Goal: Task Accomplishment & Management: Manage account settings

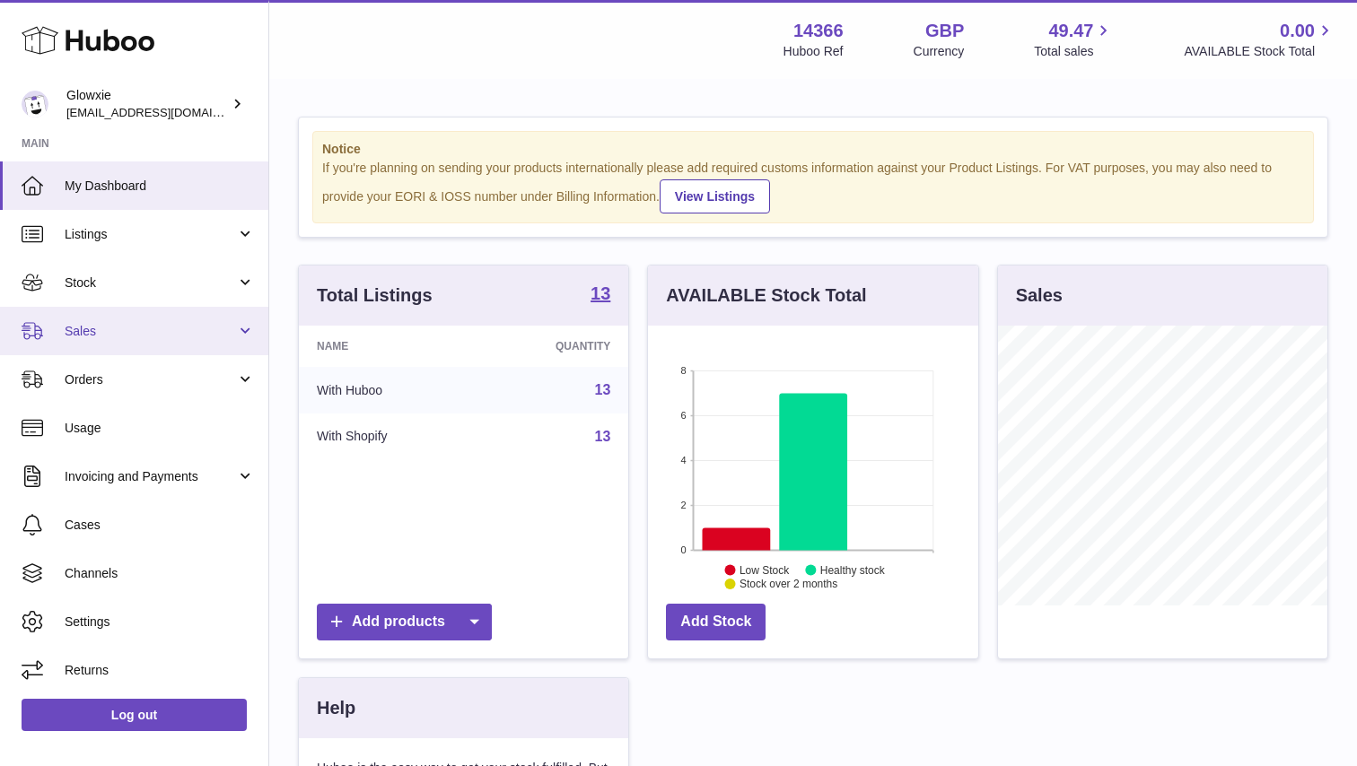
scroll to position [280, 330]
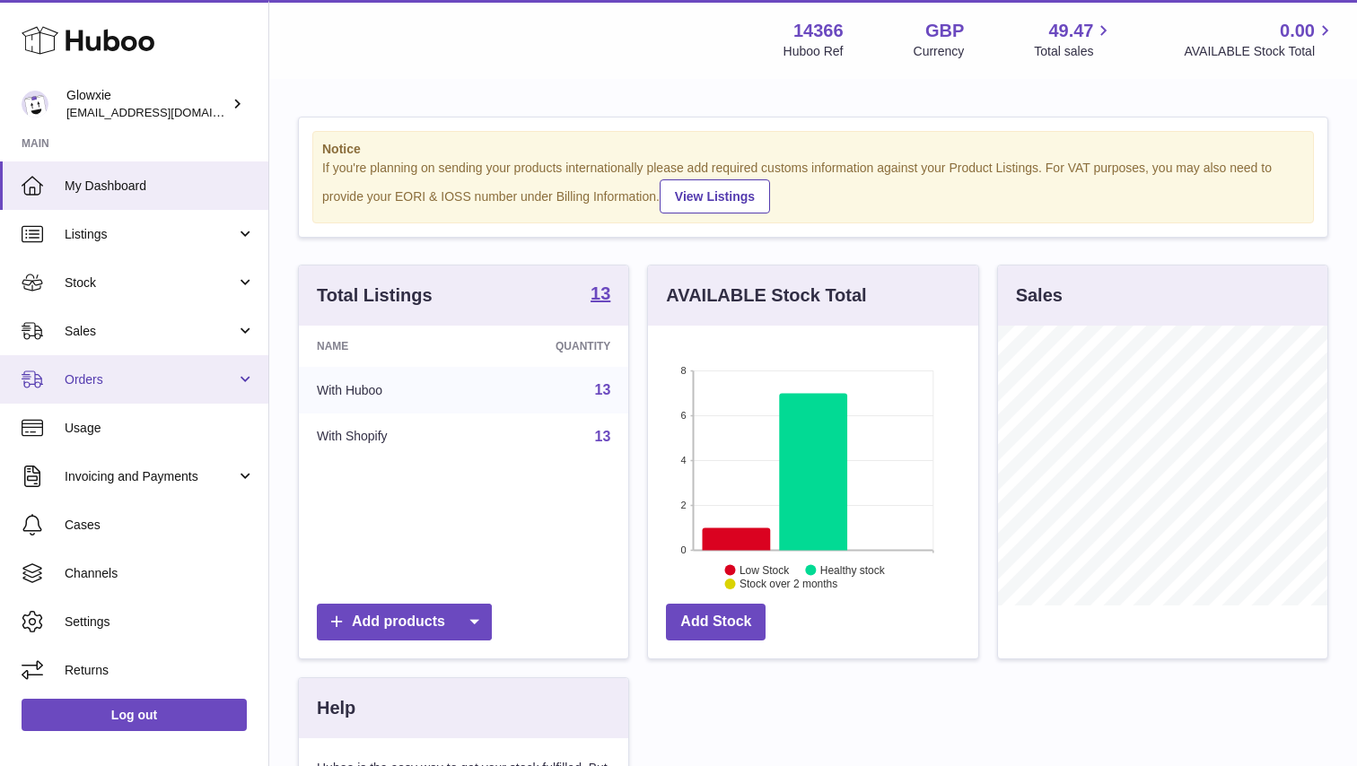
click at [135, 378] on span "Orders" at bounding box center [150, 380] width 171 height 17
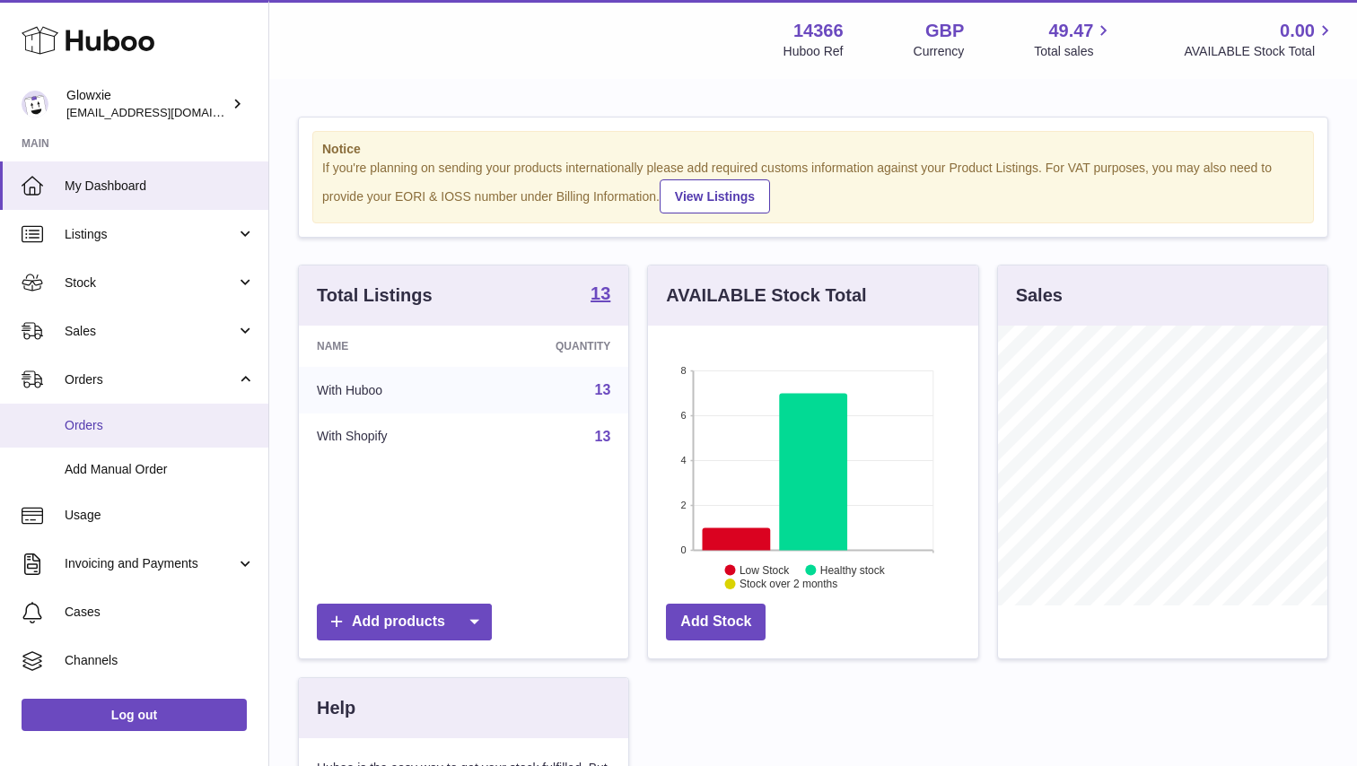
click at [118, 428] on span "Orders" at bounding box center [160, 425] width 190 height 17
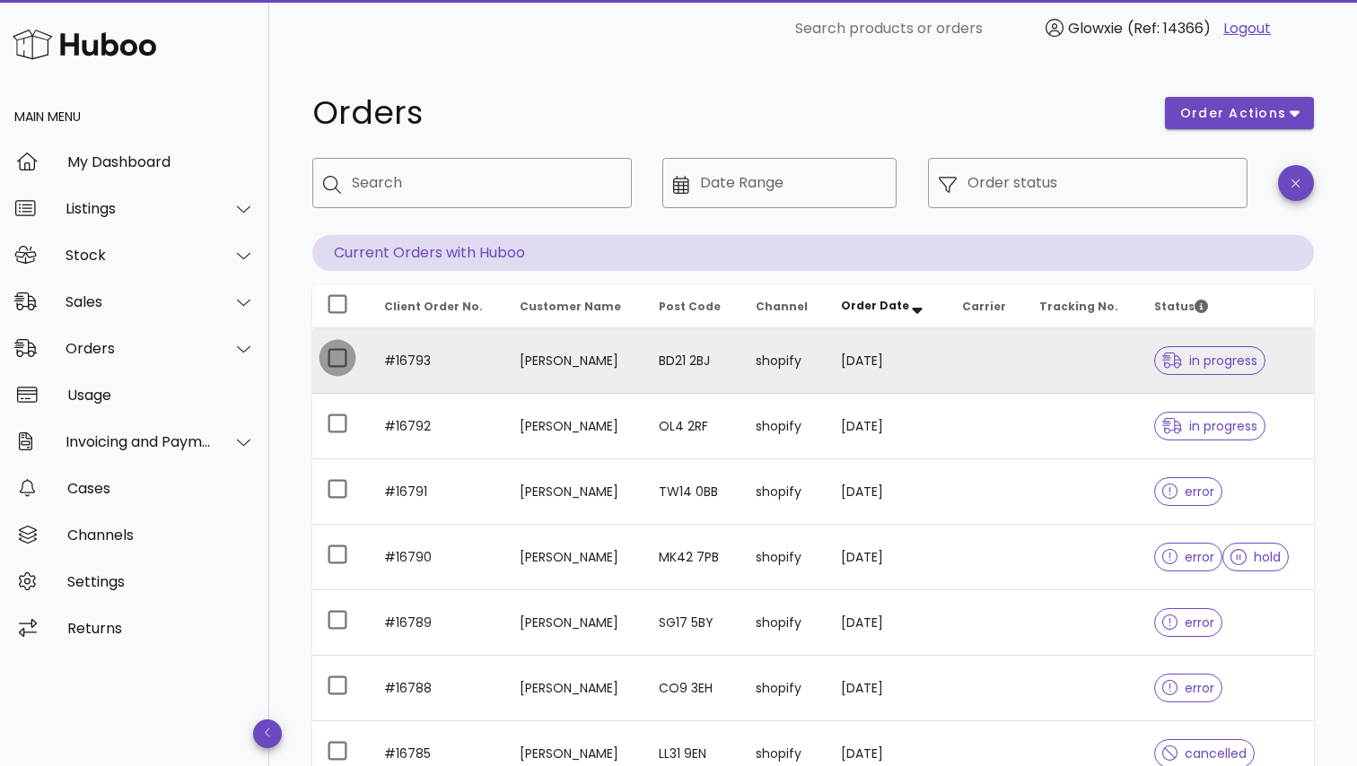
click at [340, 368] on div at bounding box center [337, 358] width 31 height 31
click at [1243, 113] on span "order actions" at bounding box center [1233, 113] width 108 height 19
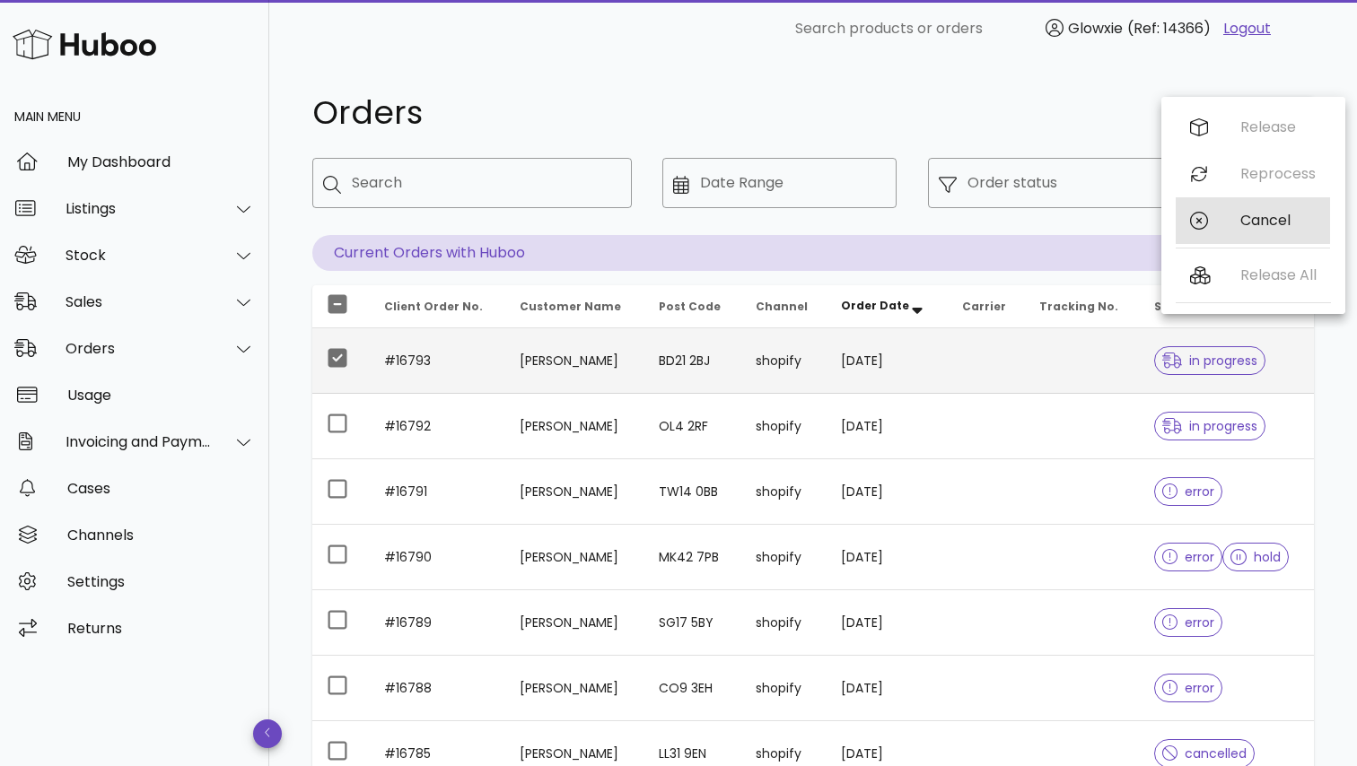
click at [1213, 237] on div "Cancel" at bounding box center [1253, 220] width 154 height 47
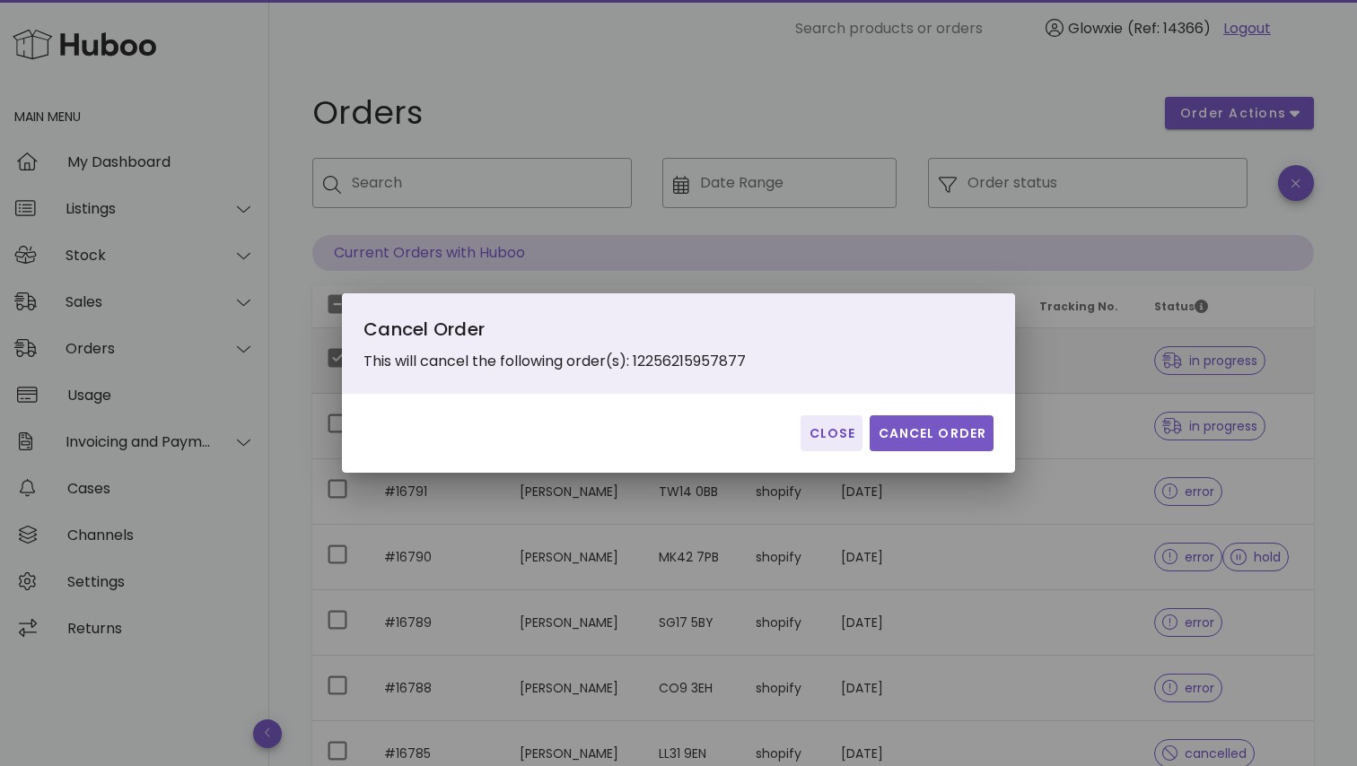
click at [937, 440] on span "Cancel Order" at bounding box center [931, 433] width 109 height 19
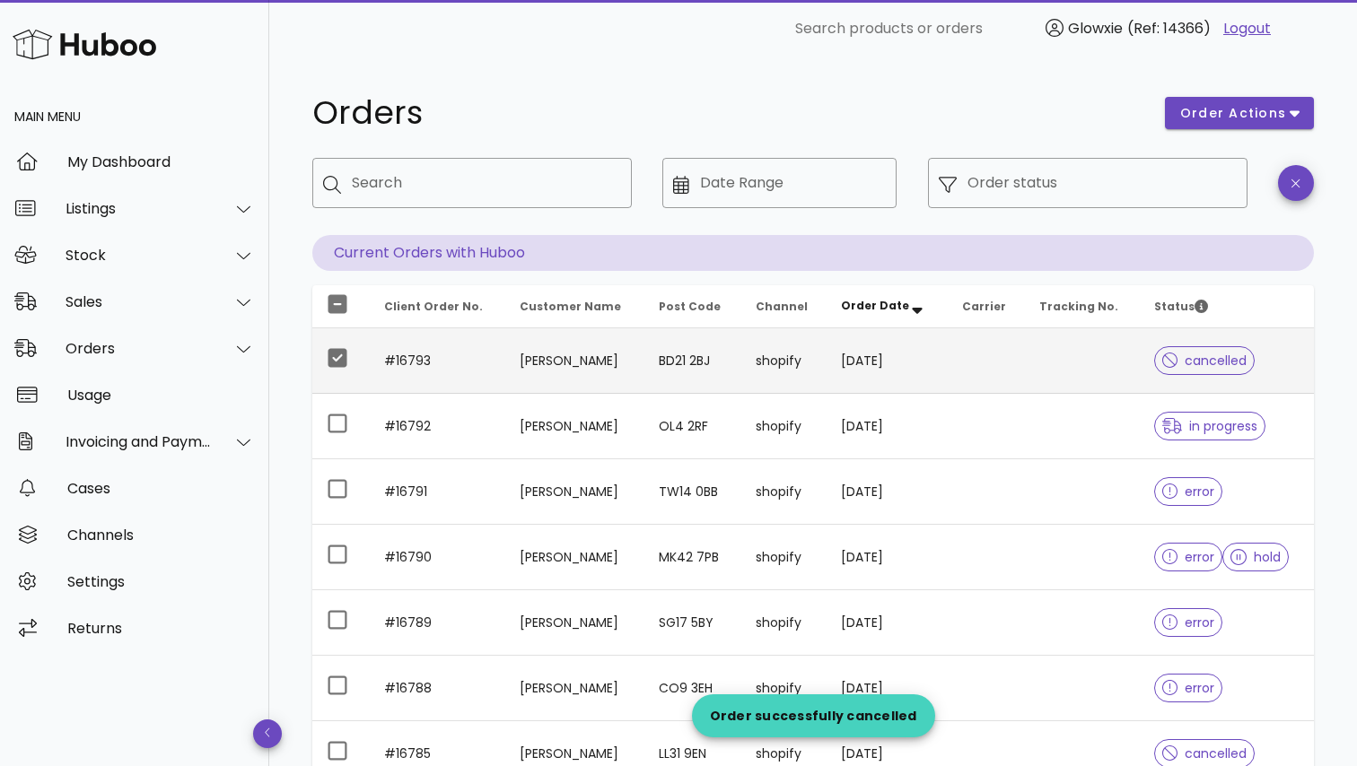
click at [1177, 157] on div "​ Order status" at bounding box center [1087, 196] width 341 height 99
click at [1165, 173] on input "Order status" at bounding box center [1101, 183] width 269 height 29
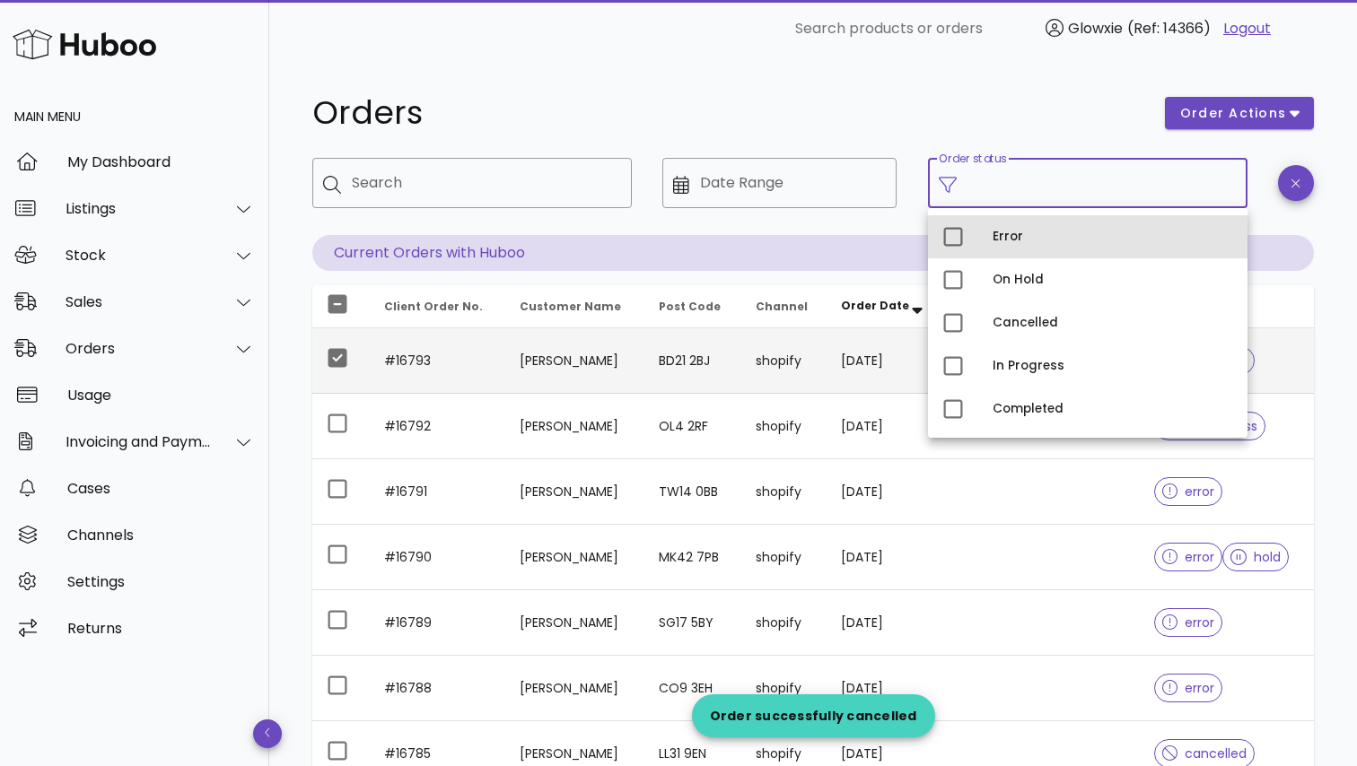
click at [988, 244] on div "Error" at bounding box center [1087, 236] width 319 height 43
type input "**********"
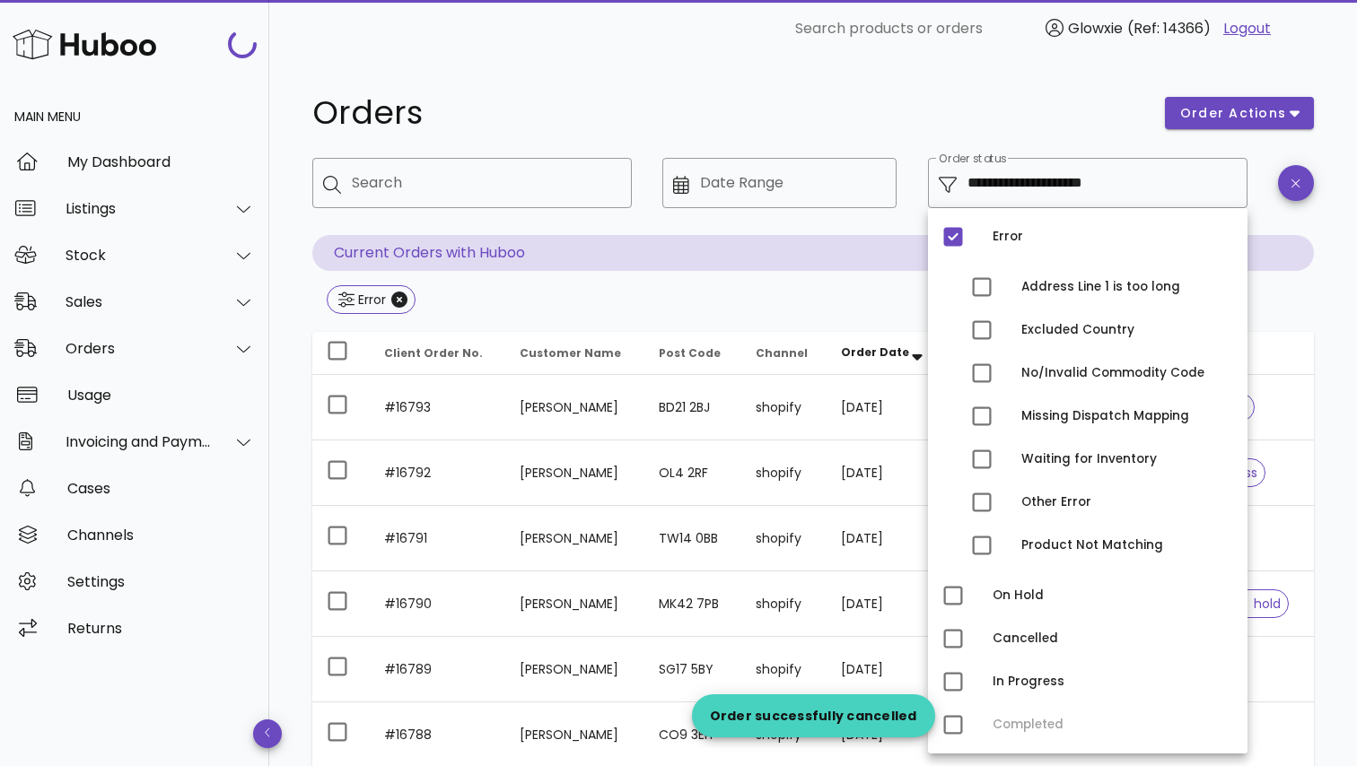
click at [1030, 134] on div "Orders" at bounding box center [728, 113] width 853 height 54
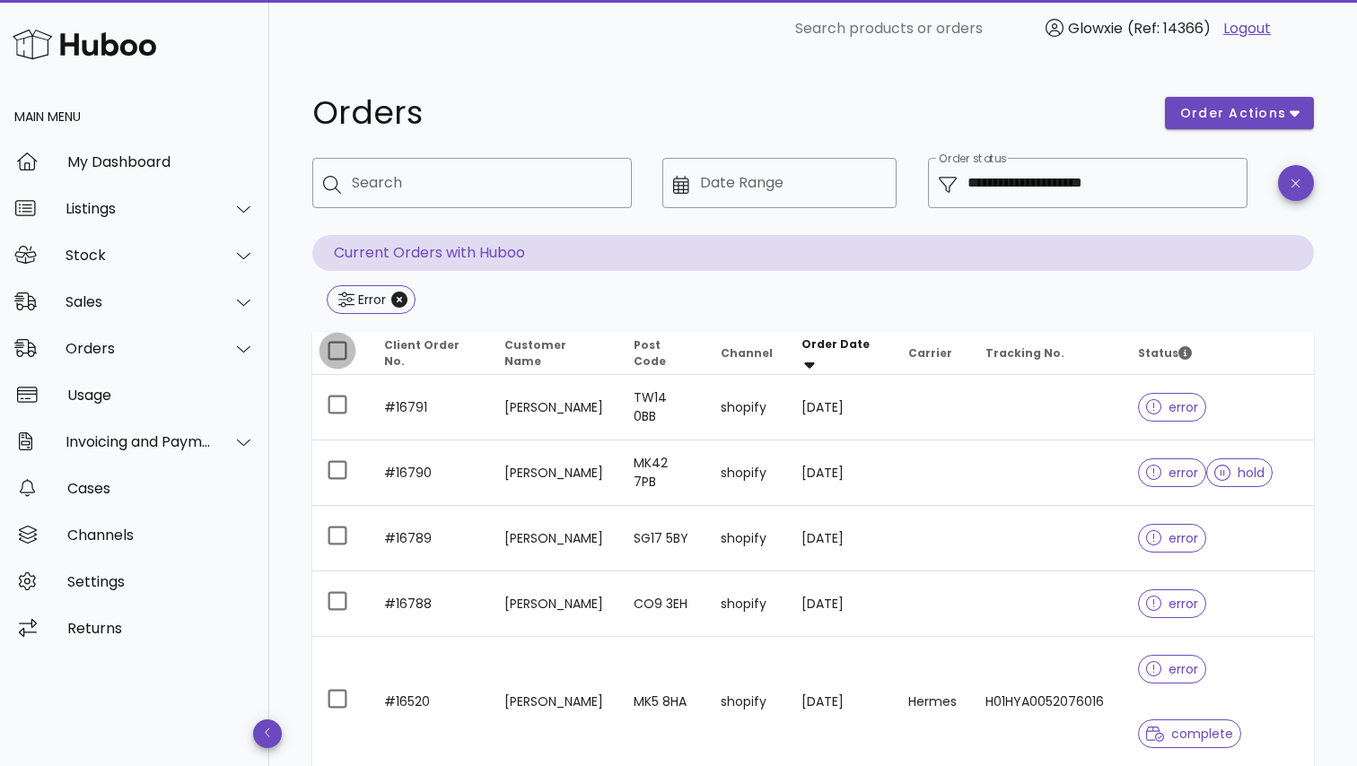
click at [344, 348] on div at bounding box center [337, 351] width 31 height 31
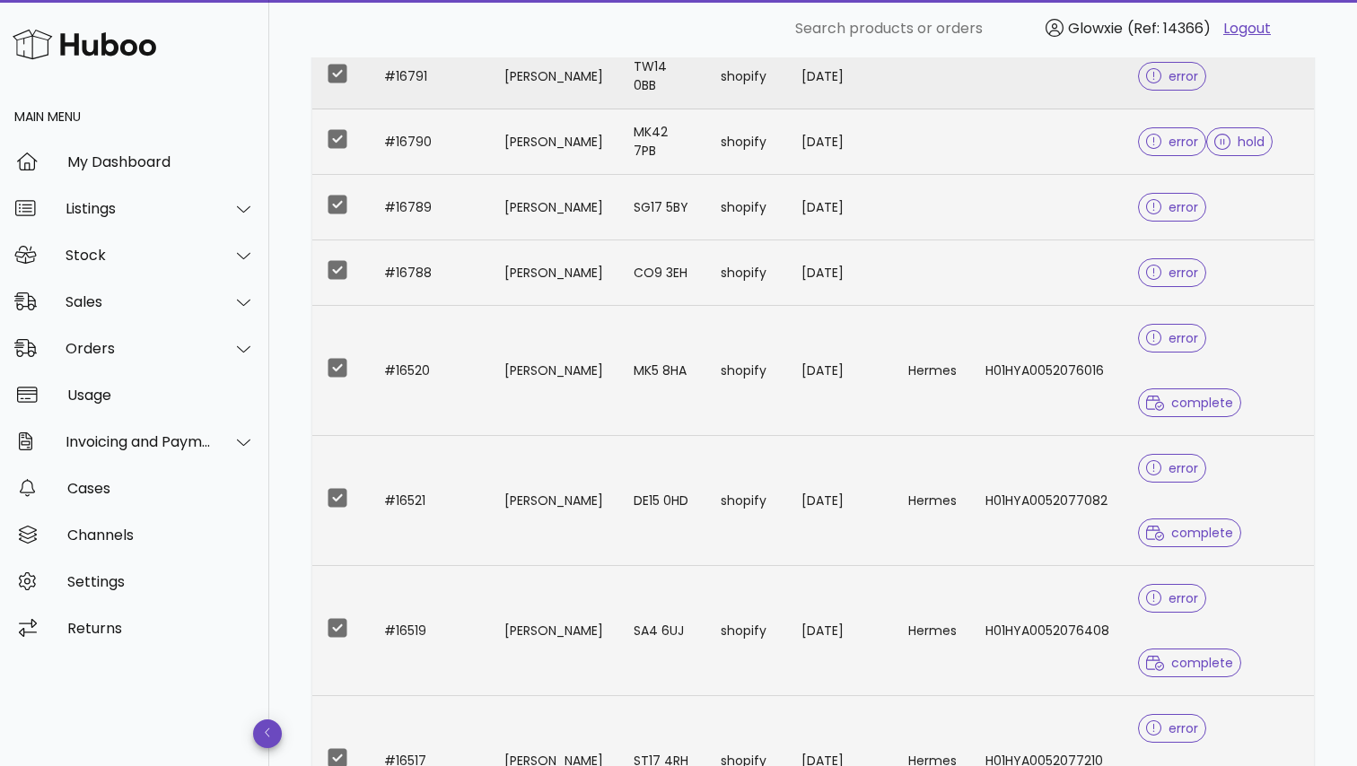
scroll to position [379, 0]
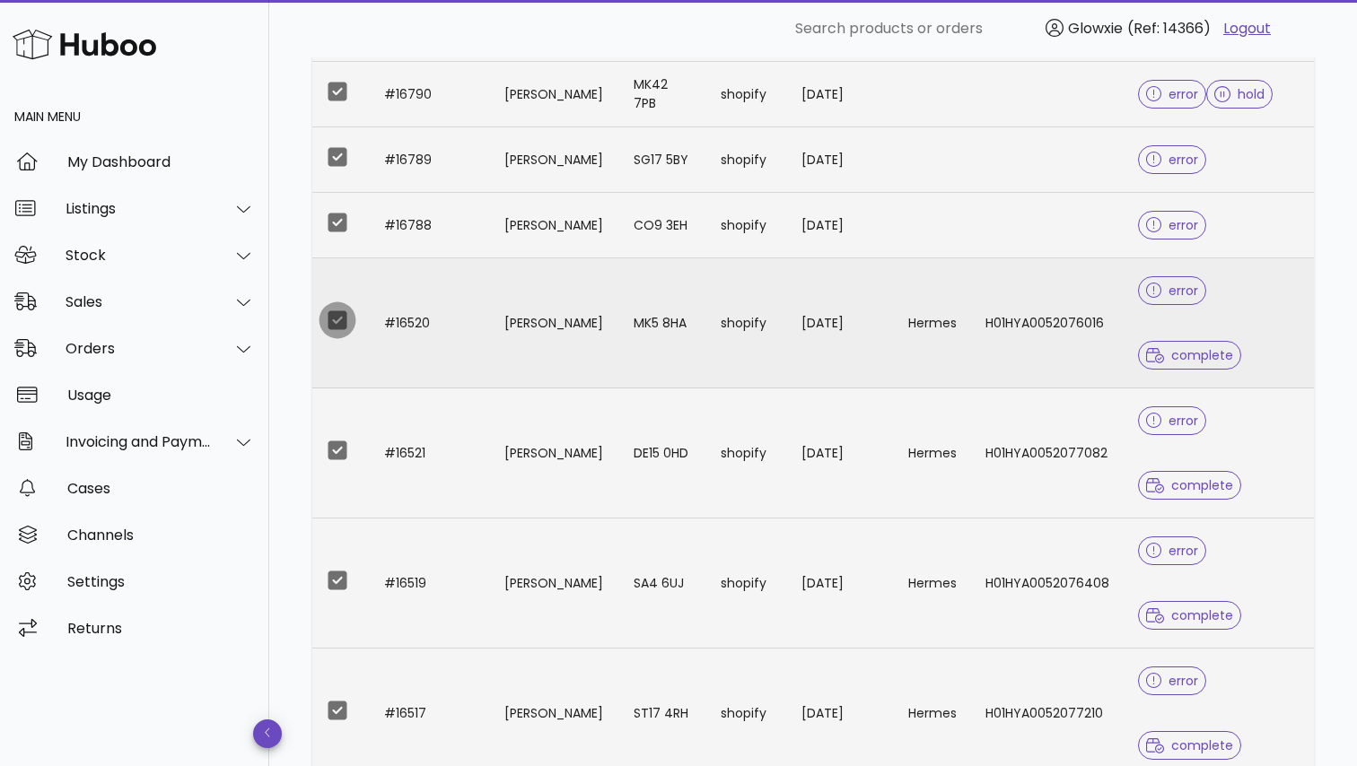
click at [347, 321] on div at bounding box center [337, 320] width 31 height 31
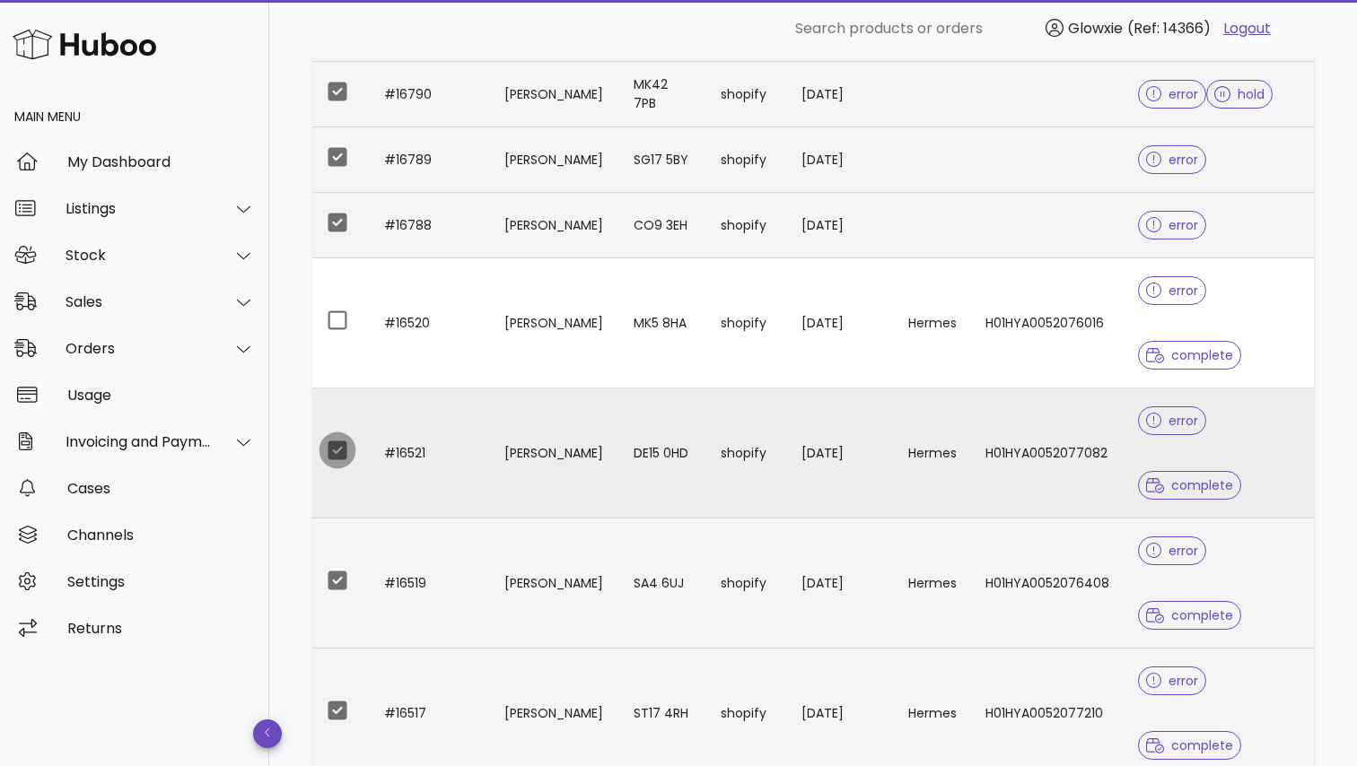
click at [349, 453] on div at bounding box center [337, 450] width 31 height 31
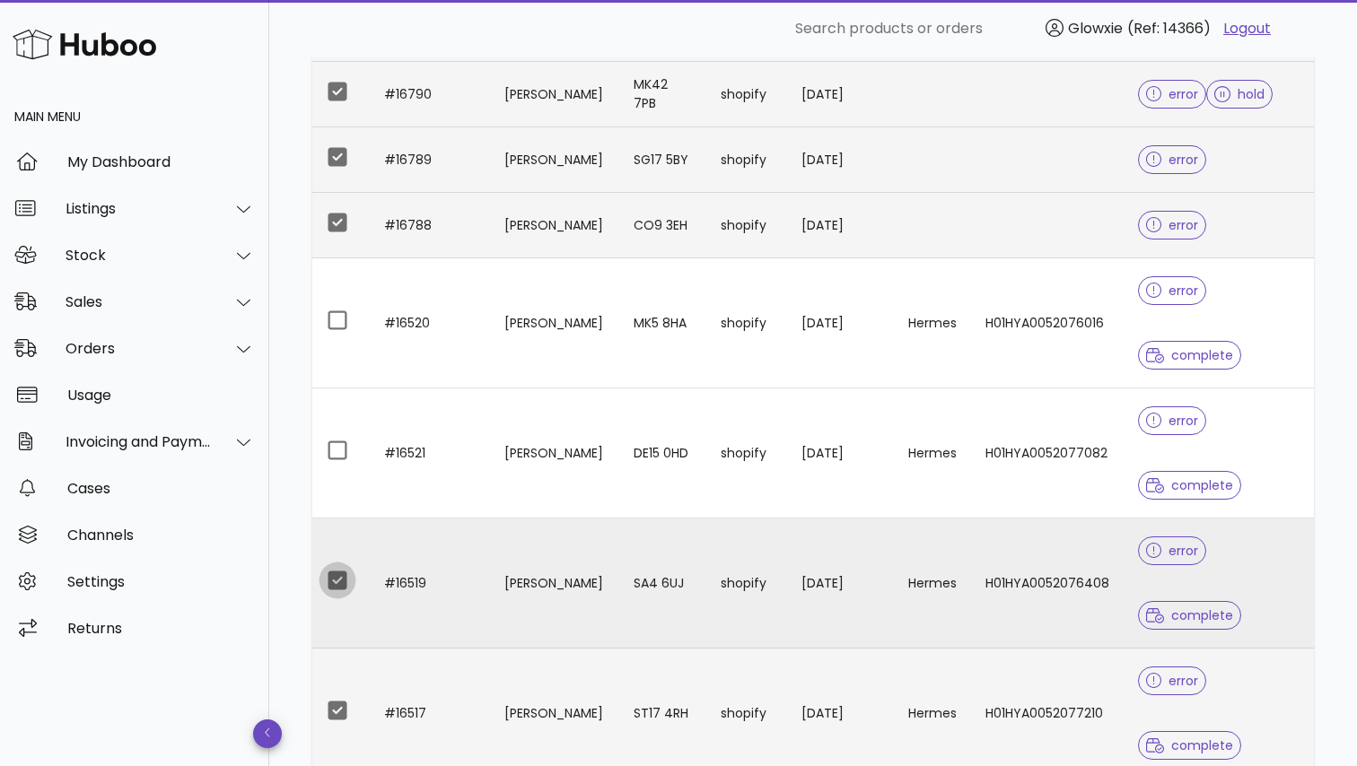
click at [335, 570] on div at bounding box center [337, 580] width 31 height 31
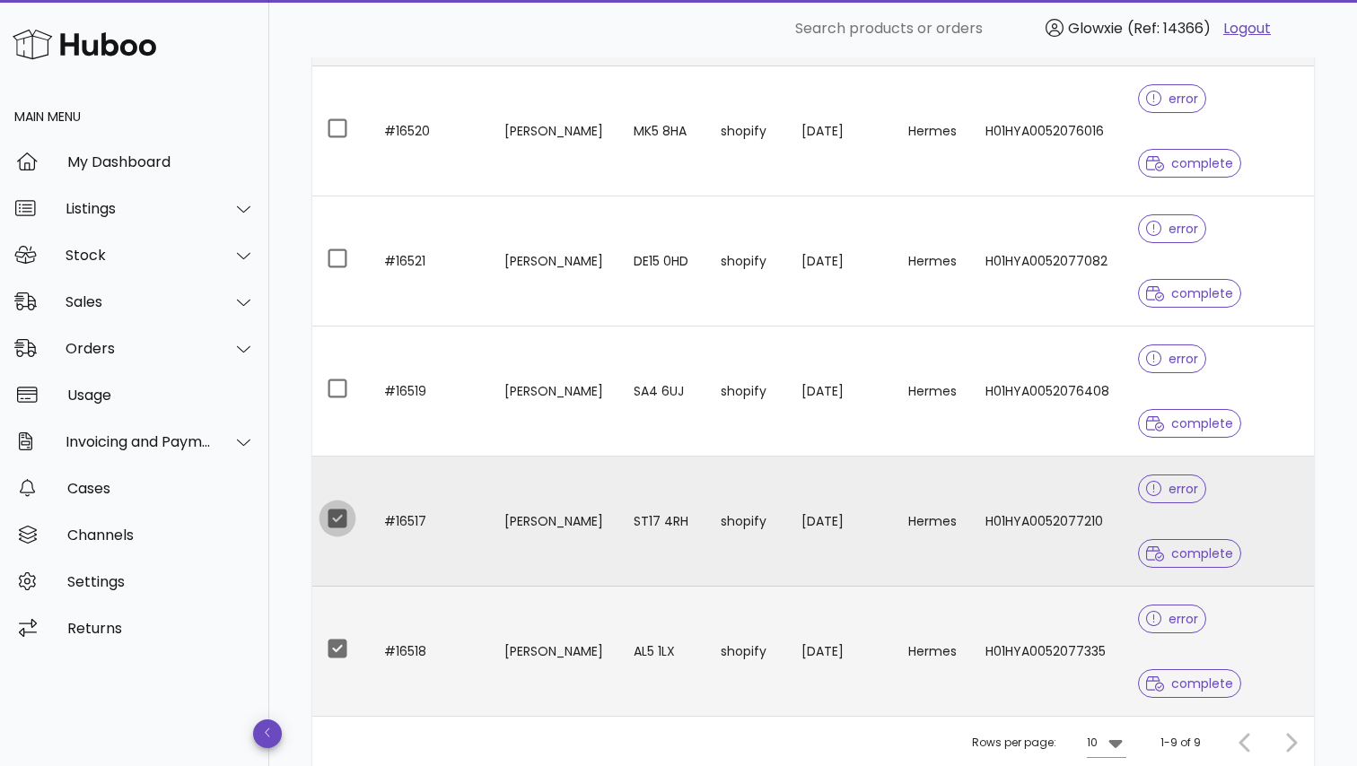
scroll to position [578, 0]
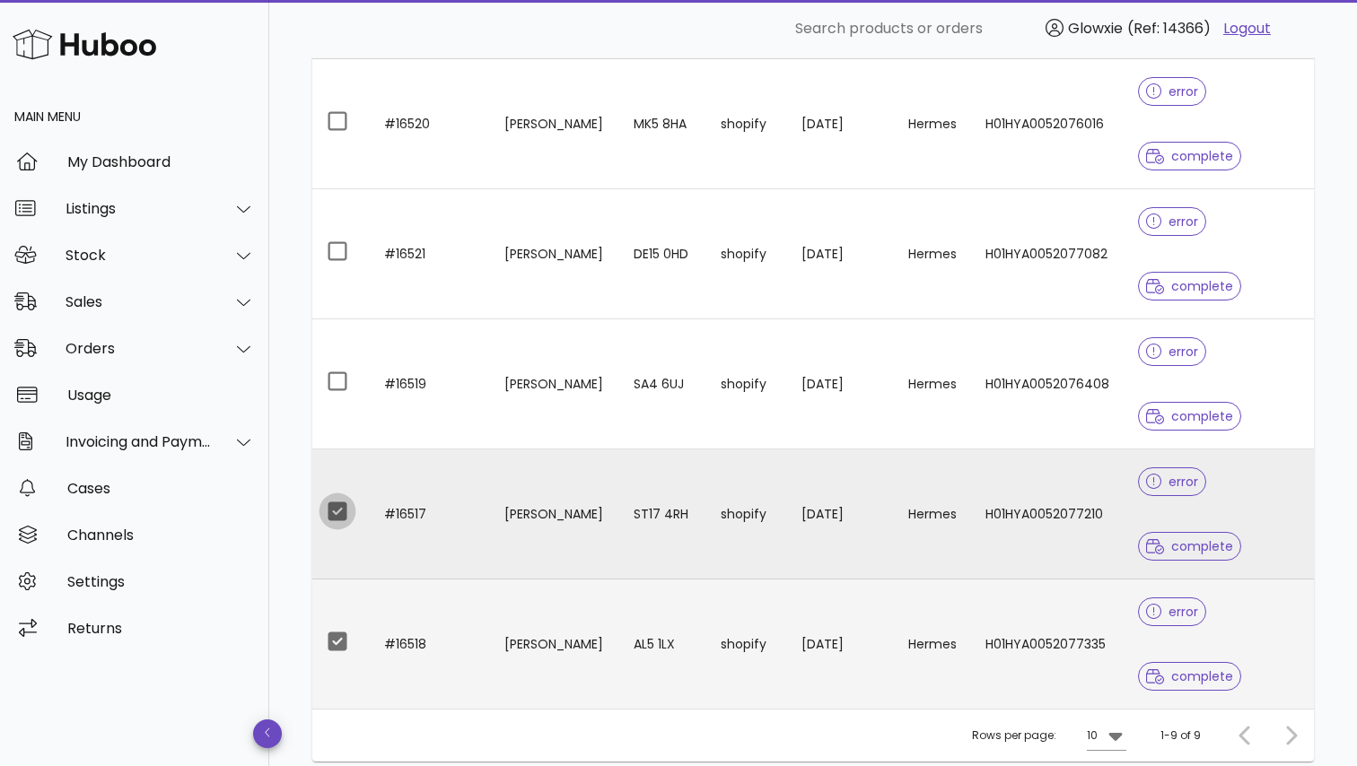
click at [334, 501] on div at bounding box center [337, 511] width 31 height 31
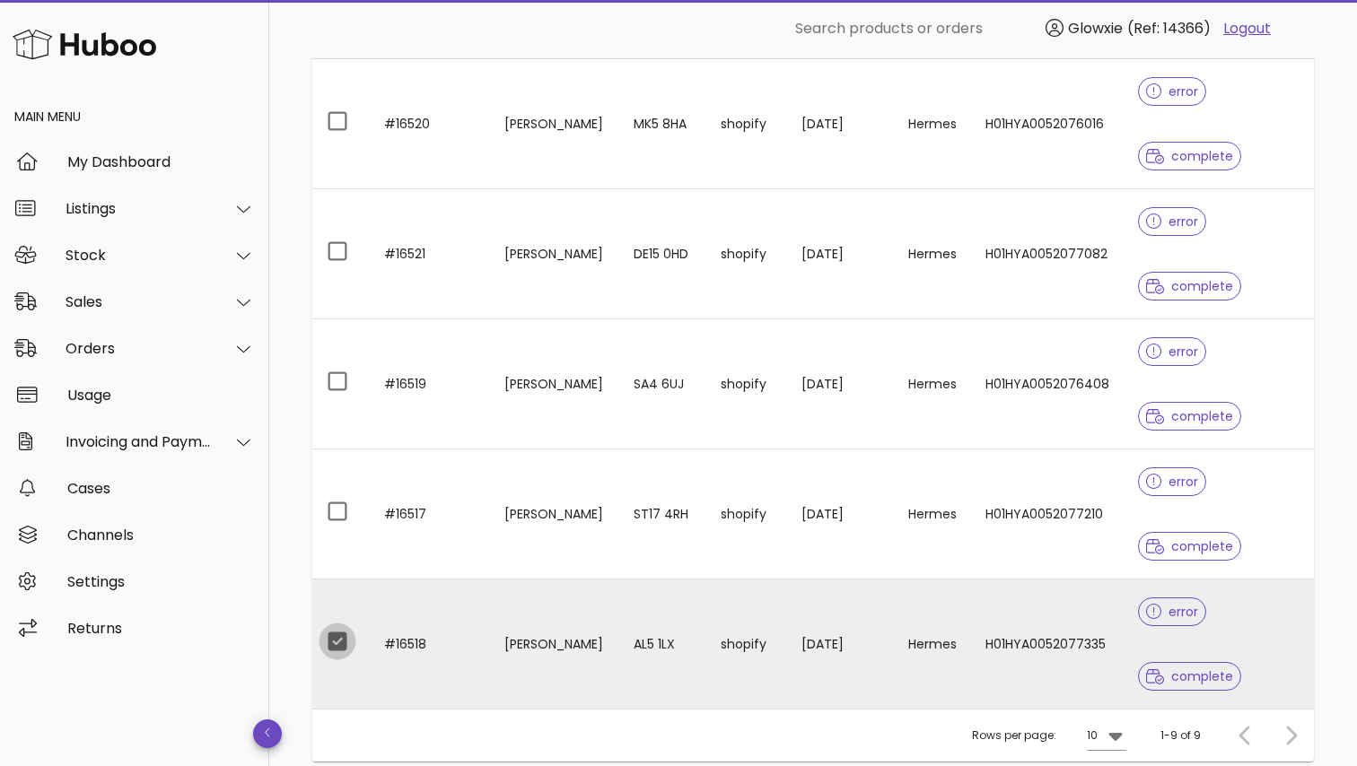
click at [337, 643] on div at bounding box center [337, 641] width 31 height 31
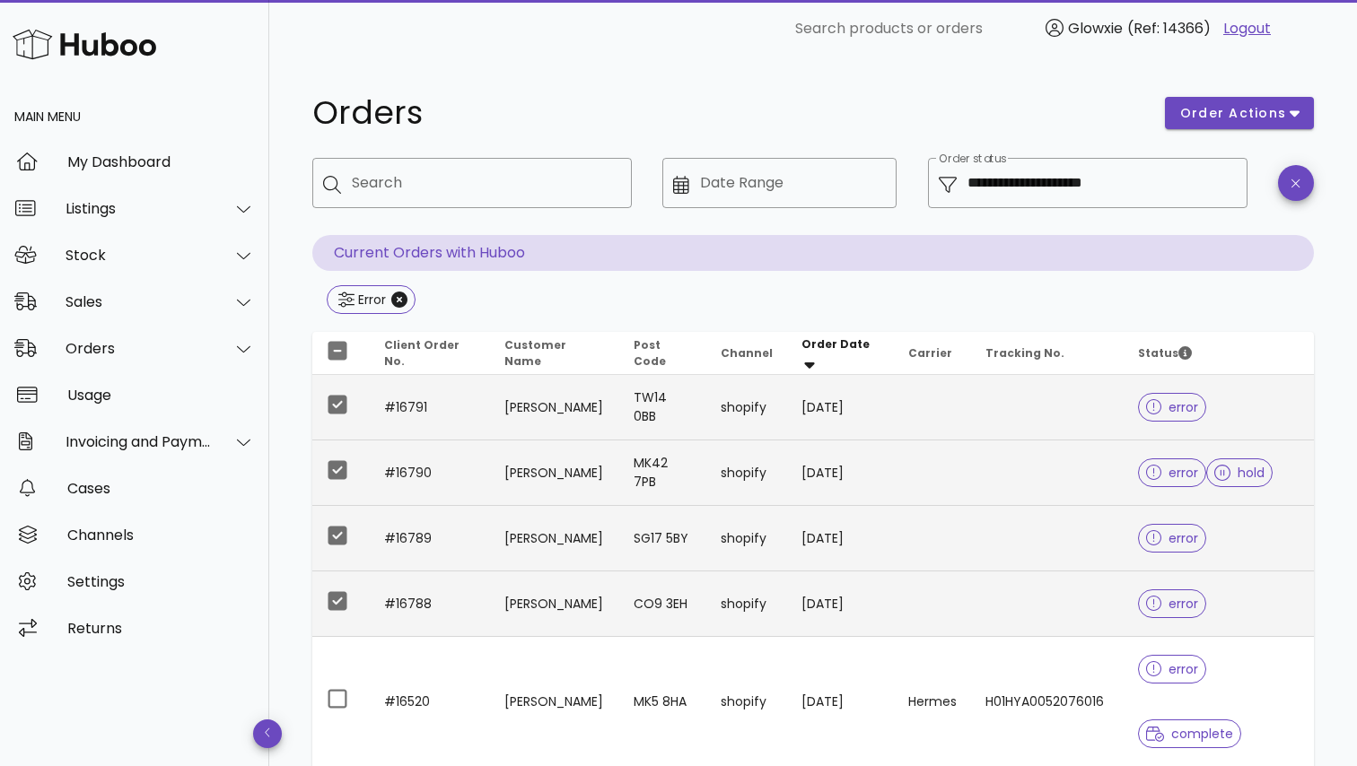
scroll to position [0, 0]
click at [1293, 124] on button "order actions" at bounding box center [1239, 113] width 149 height 32
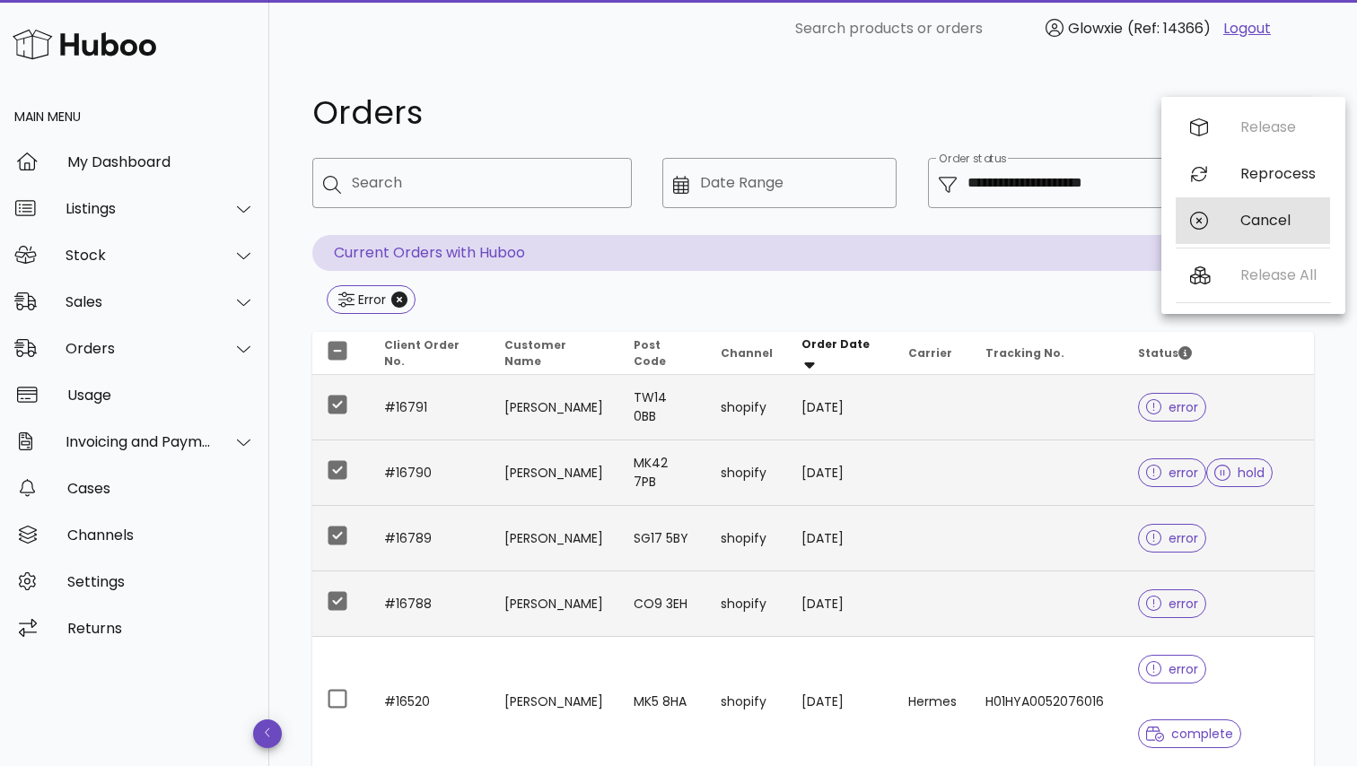
click at [1236, 232] on div "Cancel" at bounding box center [1253, 220] width 154 height 47
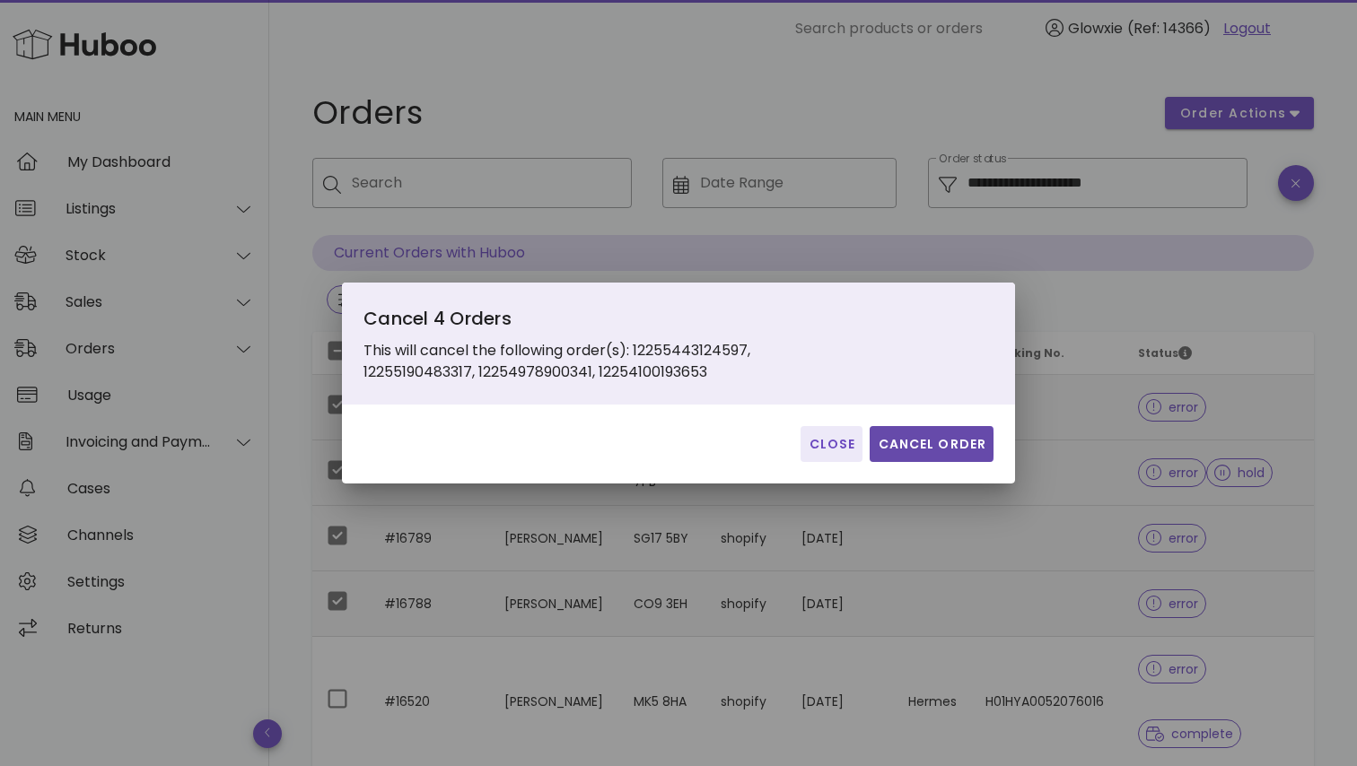
click at [951, 455] on button "Cancel Order" at bounding box center [932, 444] width 124 height 36
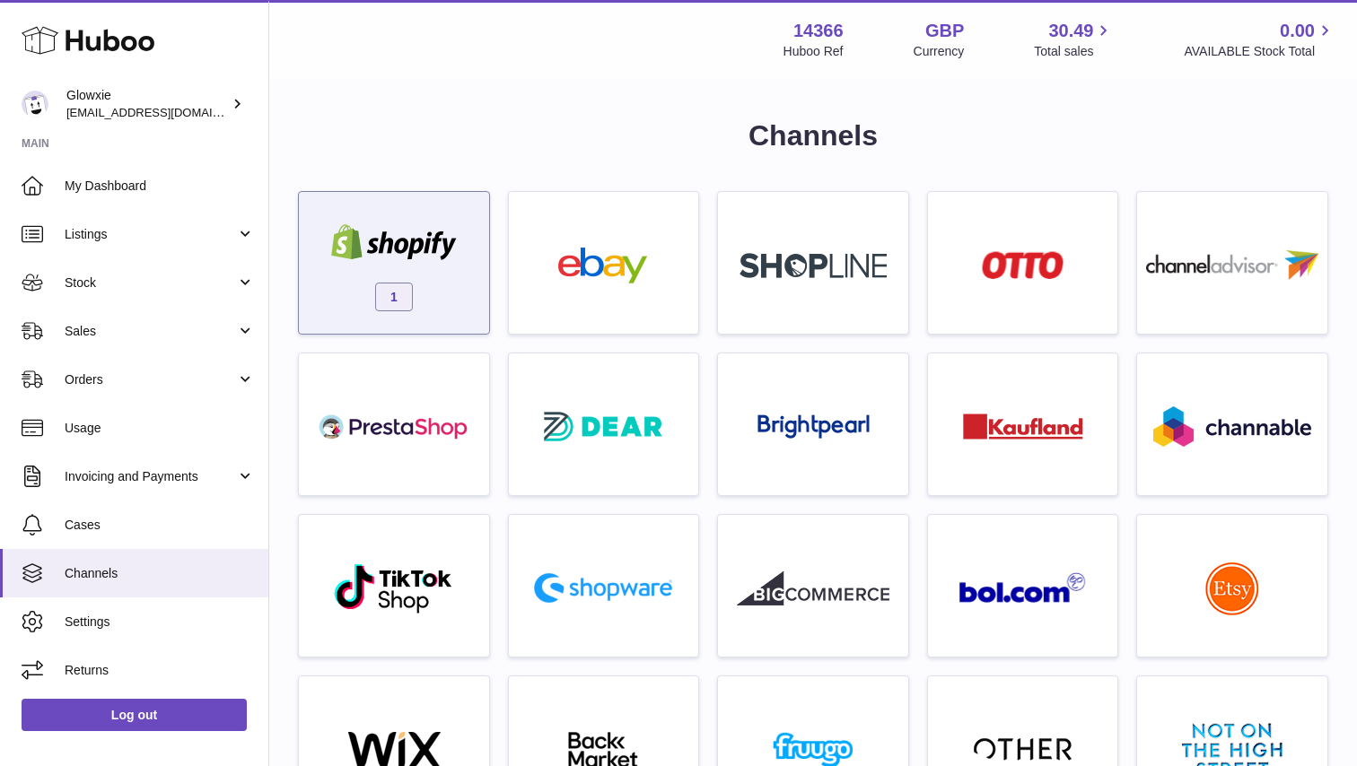
click at [377, 225] on img at bounding box center [394, 242] width 153 height 36
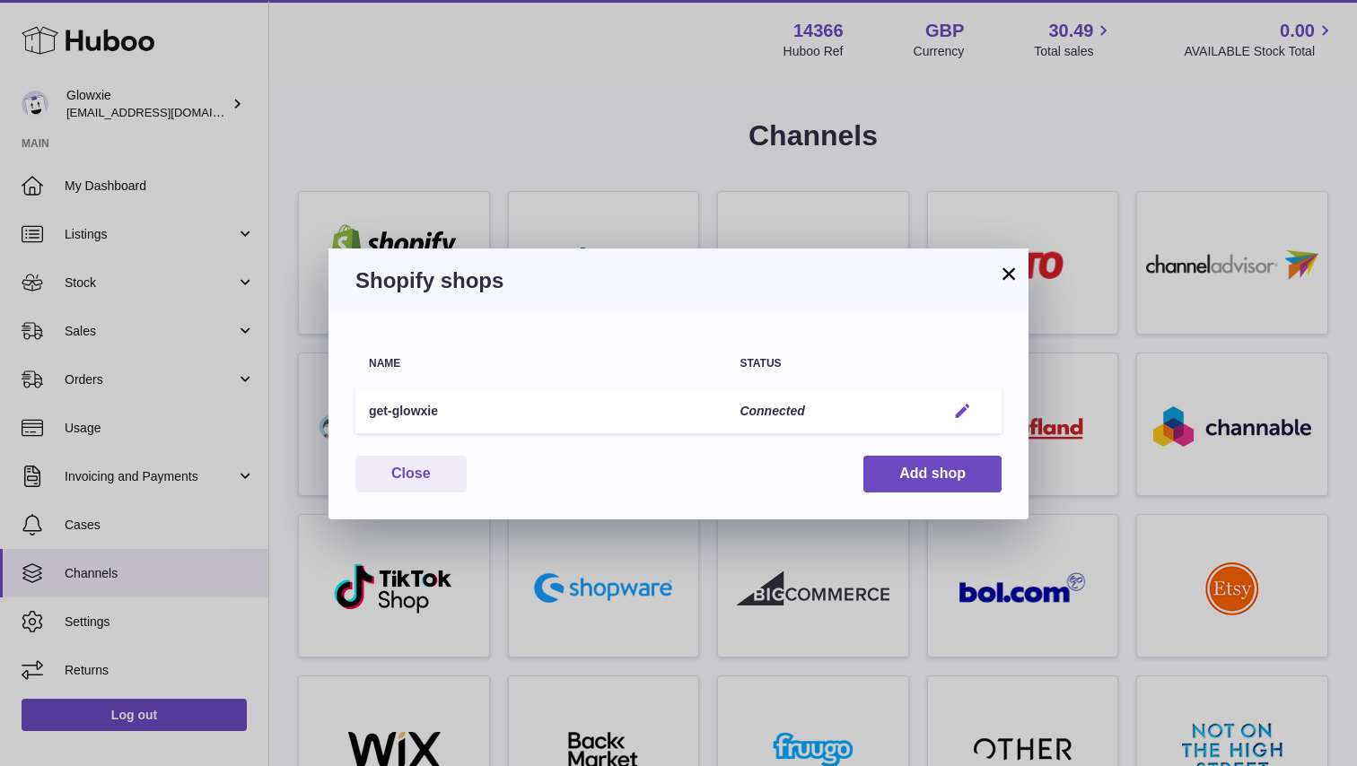
click at [956, 414] on em "button" at bounding box center [962, 411] width 19 height 19
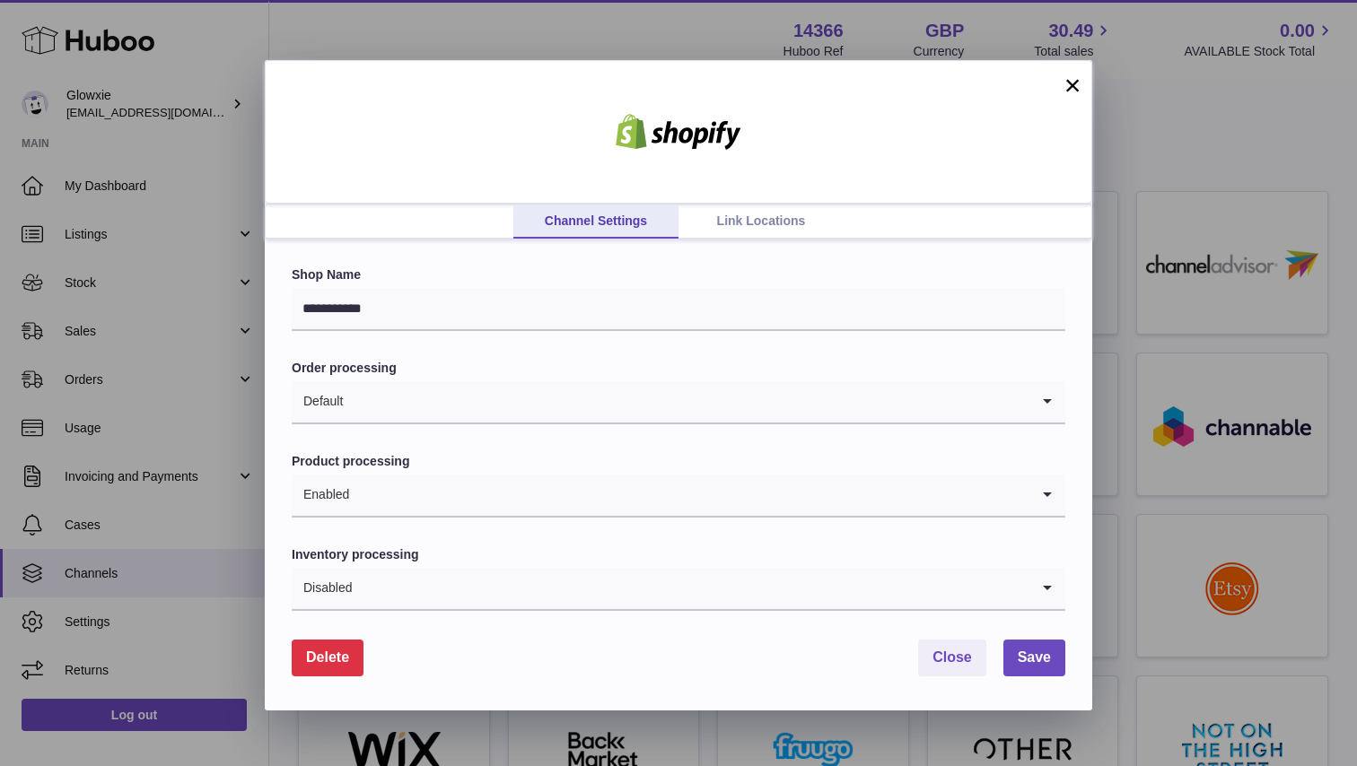
scroll to position [2, 0]
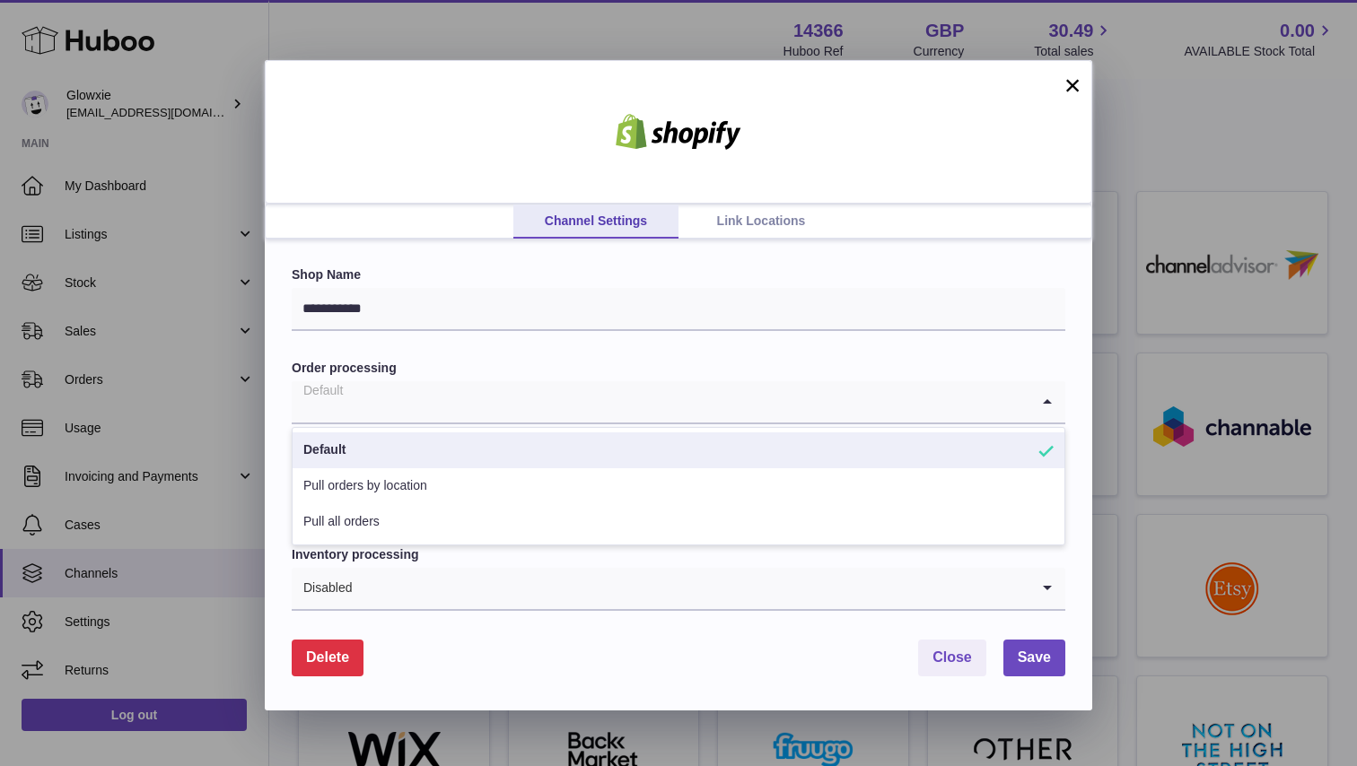
click at [490, 399] on input "Search for option" at bounding box center [661, 401] width 738 height 41
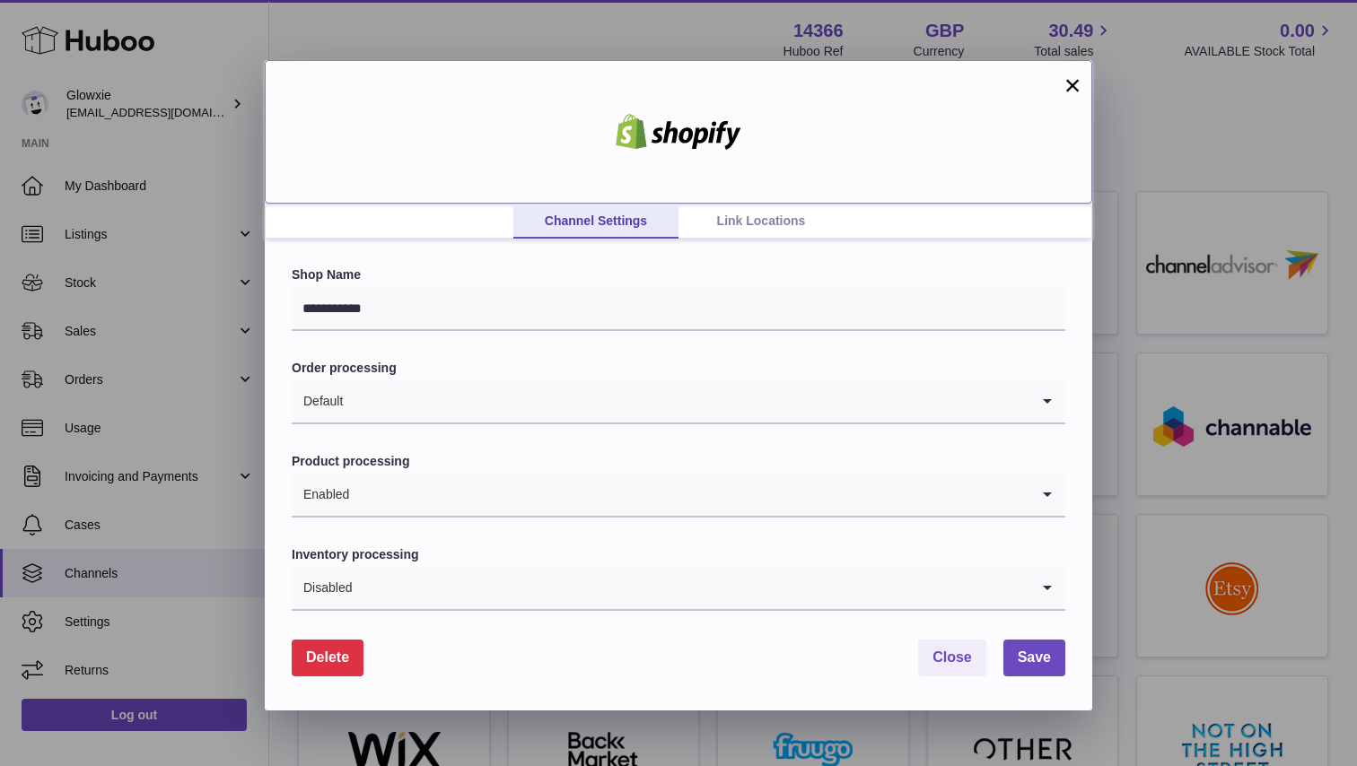
click at [395, 171] on div at bounding box center [678, 132] width 827 height 144
click at [774, 209] on link "Link Locations" at bounding box center [760, 222] width 165 height 34
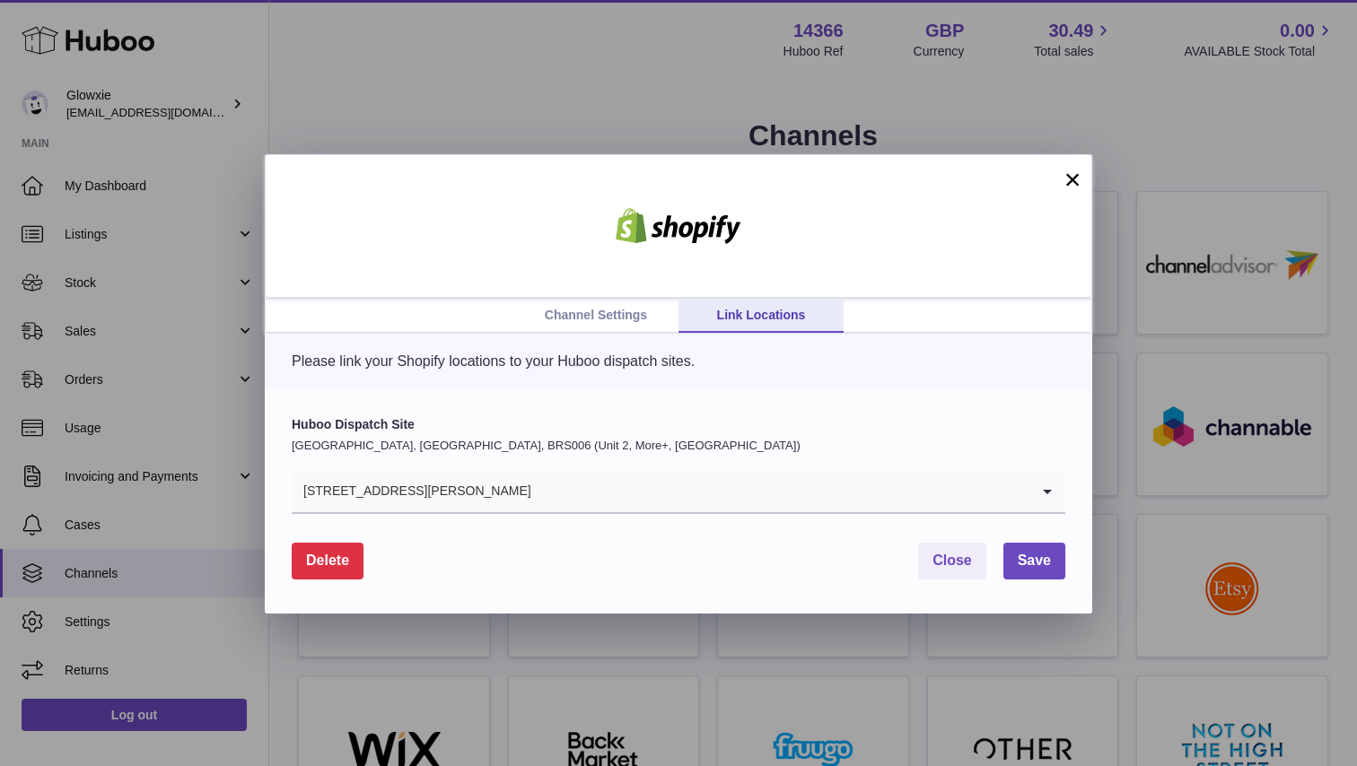
click at [582, 484] on input "Search for option" at bounding box center [780, 491] width 497 height 41
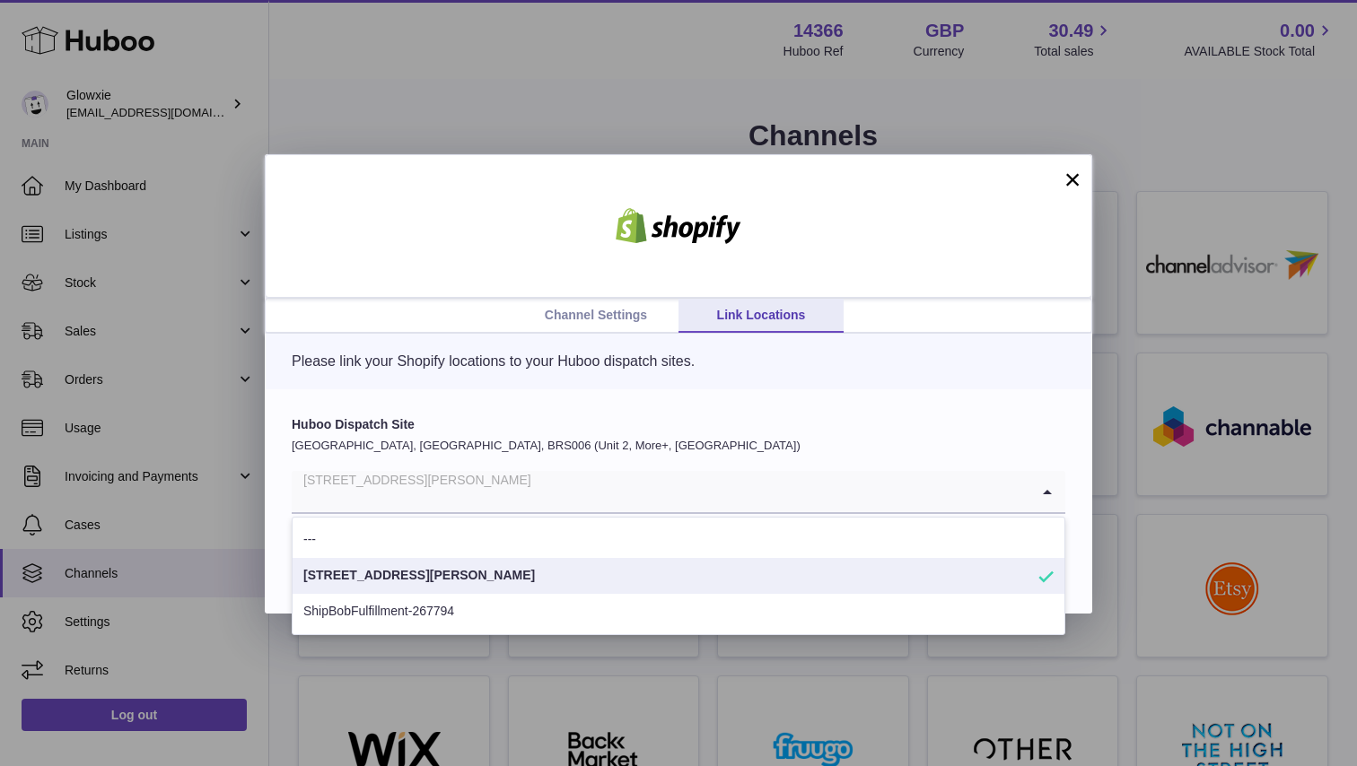
click at [589, 478] on input "Search for option" at bounding box center [661, 491] width 738 height 41
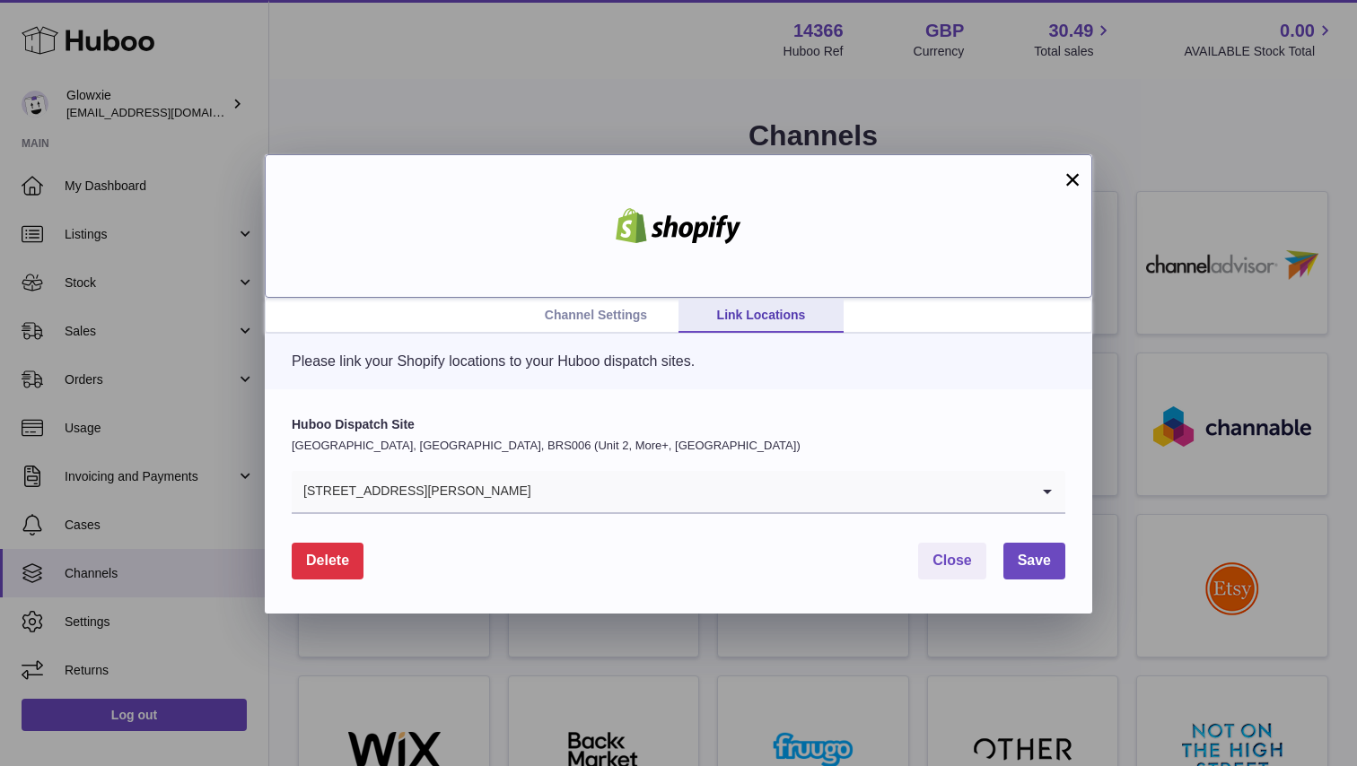
click at [815, 288] on div at bounding box center [678, 226] width 827 height 144
click at [1080, 171] on button "×" at bounding box center [1073, 180] width 22 height 22
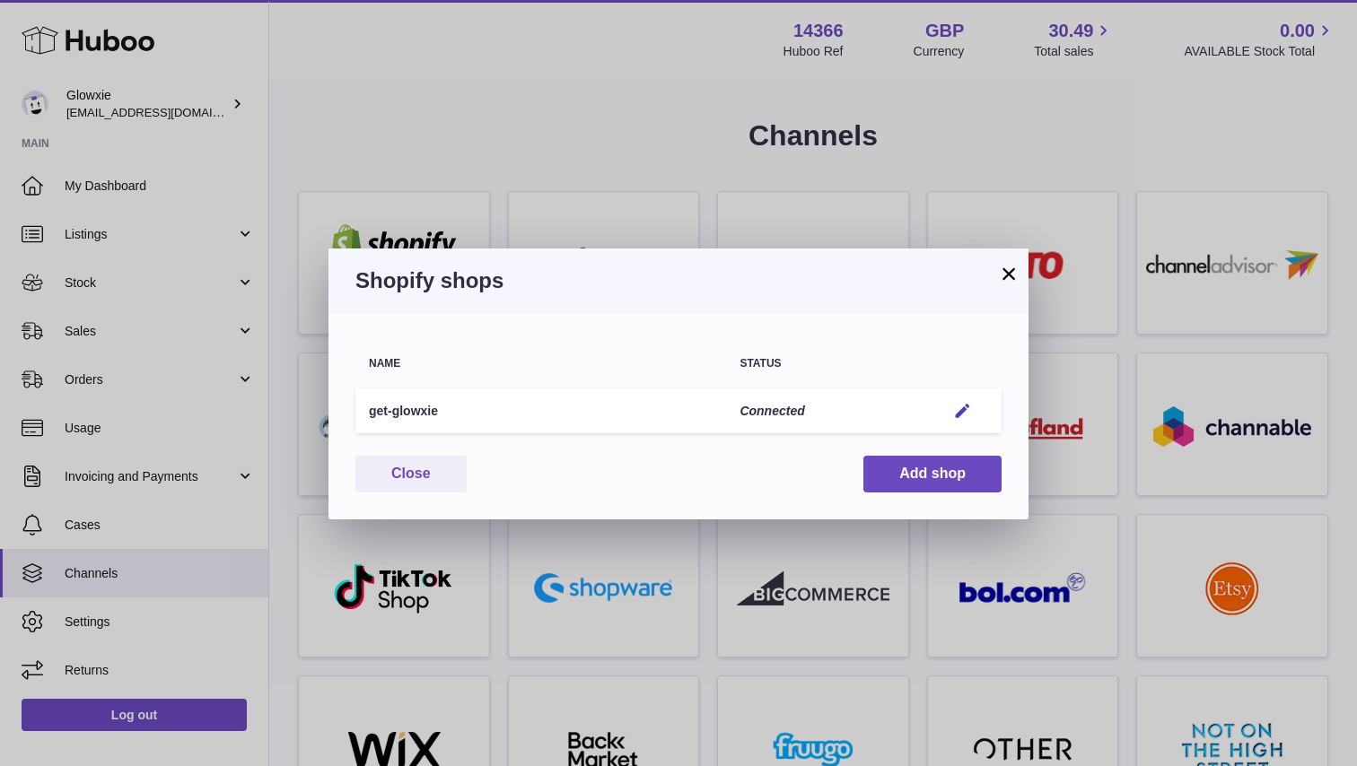
scroll to position [0, 0]
click at [1003, 284] on button "×" at bounding box center [1009, 274] width 22 height 22
